Goal: Transaction & Acquisition: Book appointment/travel/reservation

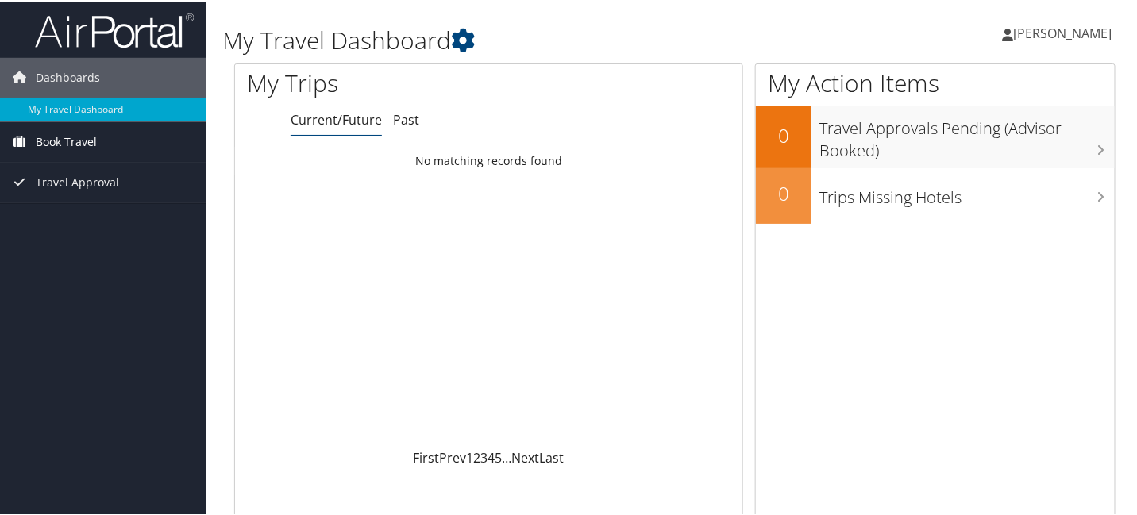
click at [48, 134] on span "Book Travel" at bounding box center [66, 141] width 61 height 40
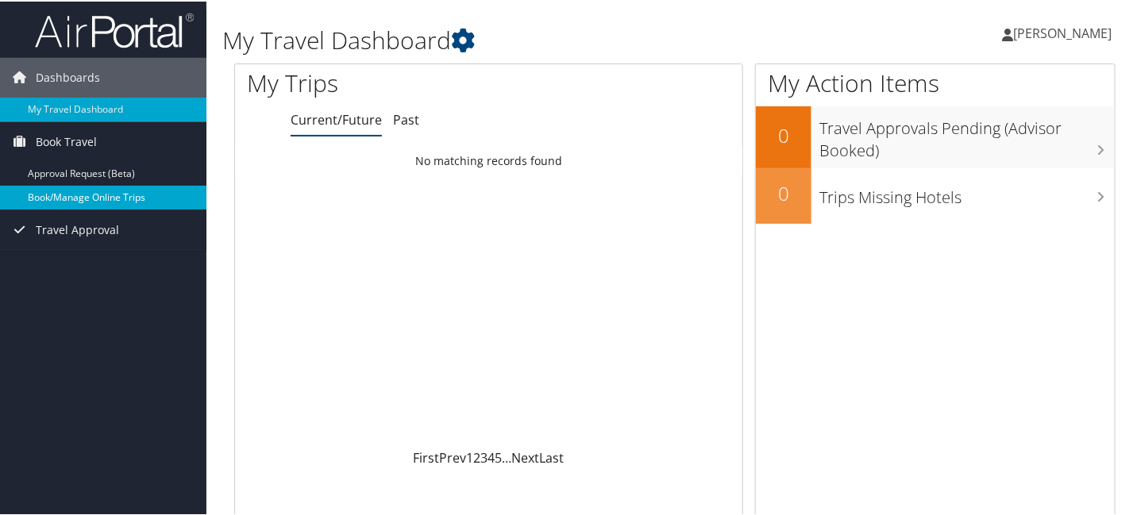
click at [141, 192] on link "Book/Manage Online Trips" at bounding box center [103, 196] width 206 height 24
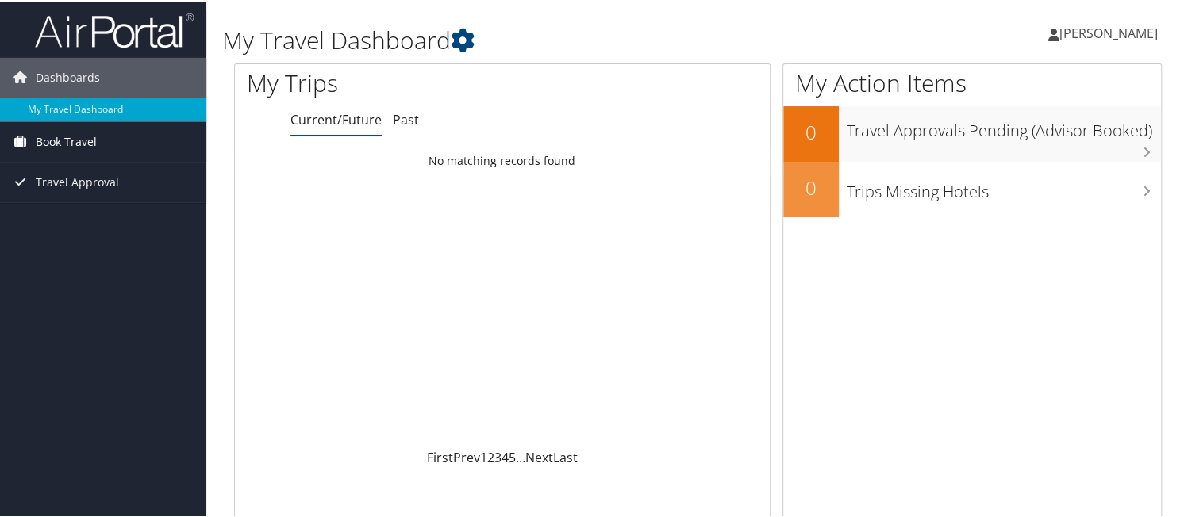
click at [75, 136] on span "Book Travel" at bounding box center [66, 141] width 61 height 40
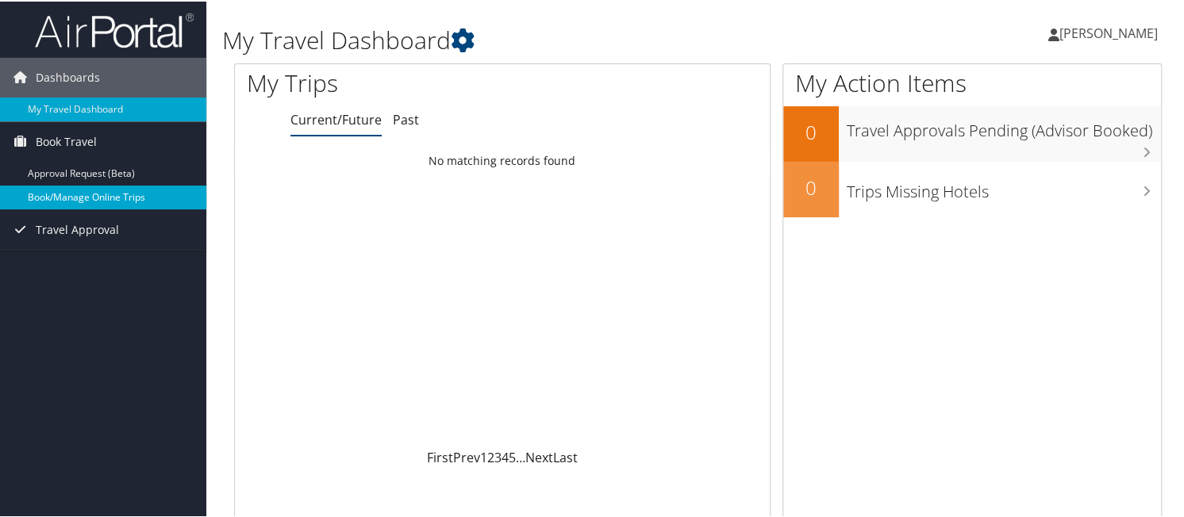
click at [98, 190] on link "Book/Manage Online Trips" at bounding box center [103, 196] width 206 height 24
